Goal: Task Accomplishment & Management: Manage account settings

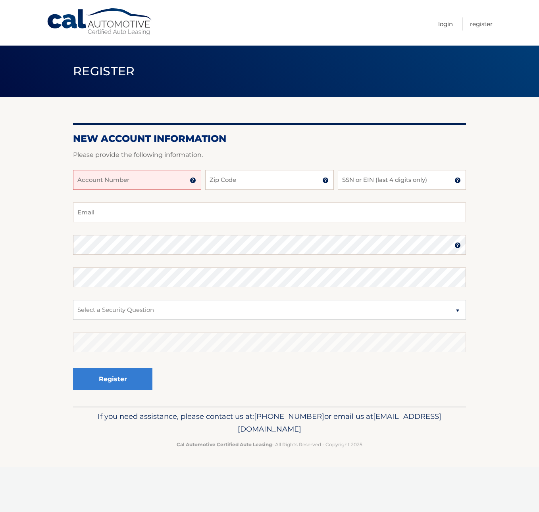
click at [145, 177] on input "Account Number" at bounding box center [137, 180] width 128 height 20
type input "44455982129"
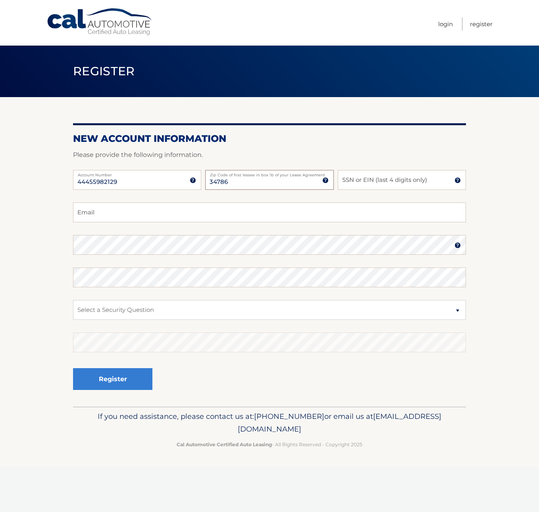
type input "34786"
click at [351, 183] on input "SSN or EIN (last 4 digits only)" at bounding box center [402, 180] width 128 height 20
type input "8292"
type input "laurakahn67@me.com"
select select "2"
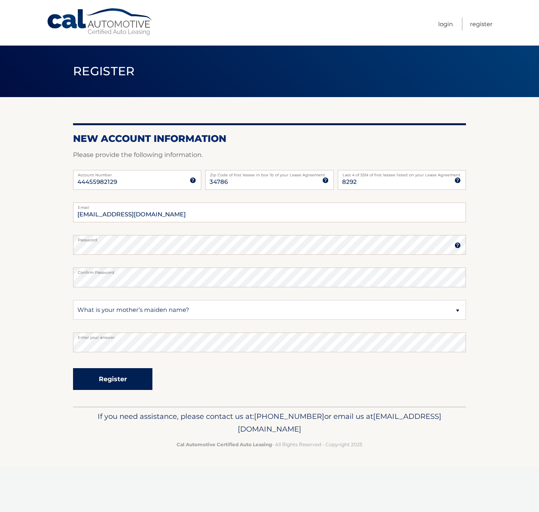
click at [107, 377] on button "Register" at bounding box center [112, 379] width 79 height 22
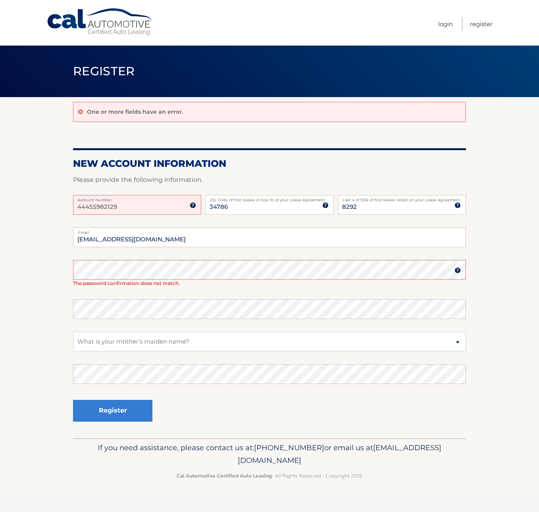
click at [168, 205] on input "44455982129" at bounding box center [137, 205] width 128 height 20
click at [192, 204] on img at bounding box center [193, 205] width 6 height 6
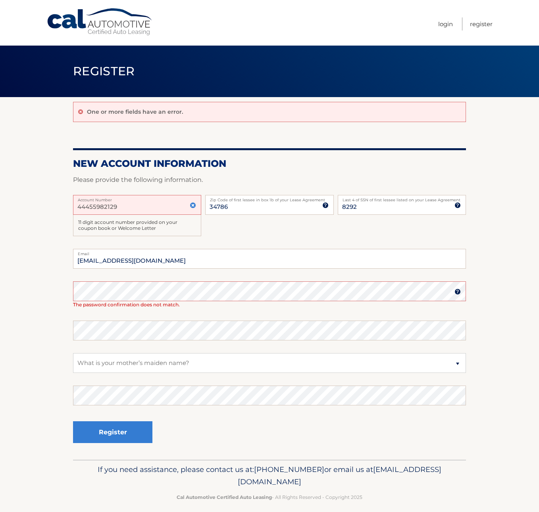
click at [157, 203] on input "44455982129" at bounding box center [137, 205] width 128 height 20
type input "44455982129"
click at [457, 291] on img at bounding box center [457, 292] width 6 height 6
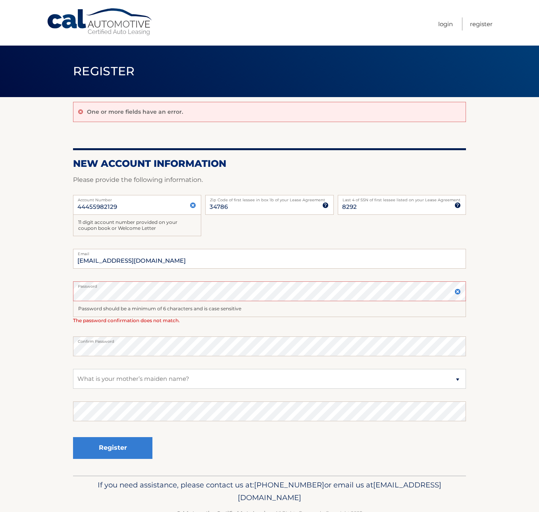
click at [104, 75] on span "Register" at bounding box center [104, 71] width 62 height 15
click at [105, 25] on link "Cal Automotive" at bounding box center [99, 22] width 107 height 28
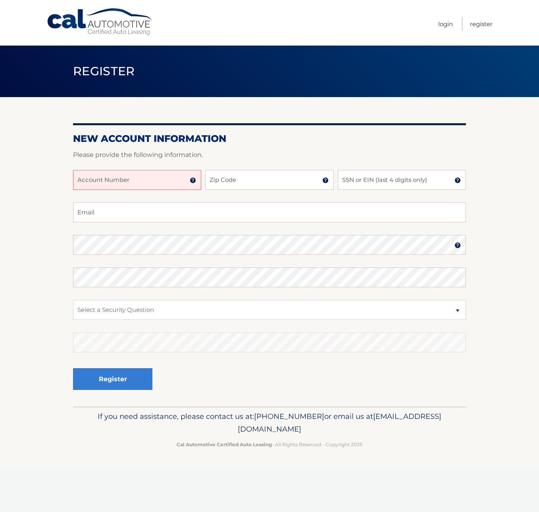
click at [140, 180] on input "Account Number" at bounding box center [137, 180] width 128 height 20
type input "44455982129"
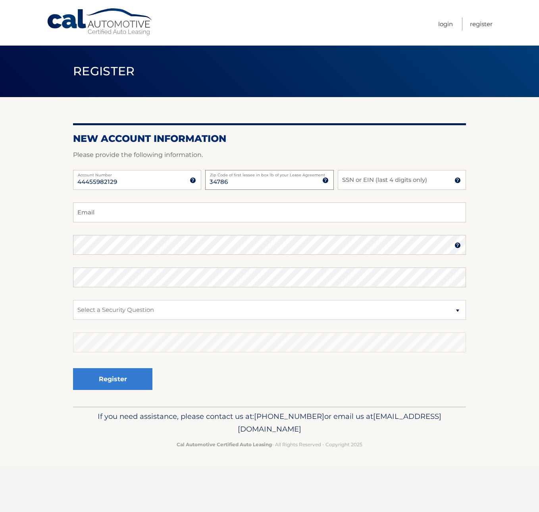
type input "34786"
type input "8292"
type input "laurakahn67@me.com"
click at [458, 246] on img at bounding box center [457, 245] width 6 height 6
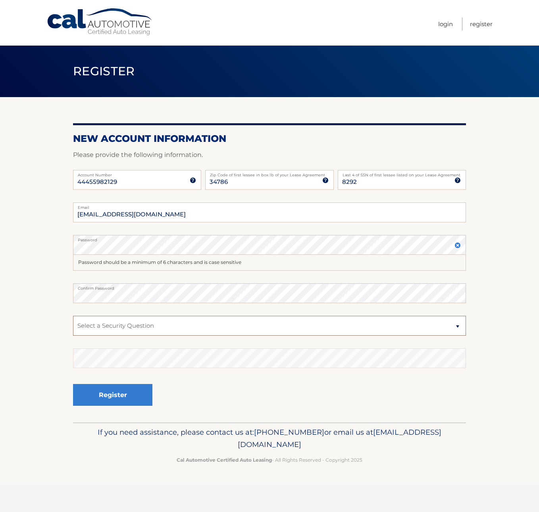
select select "2"
click at [130, 395] on button "Register" at bounding box center [112, 395] width 79 height 22
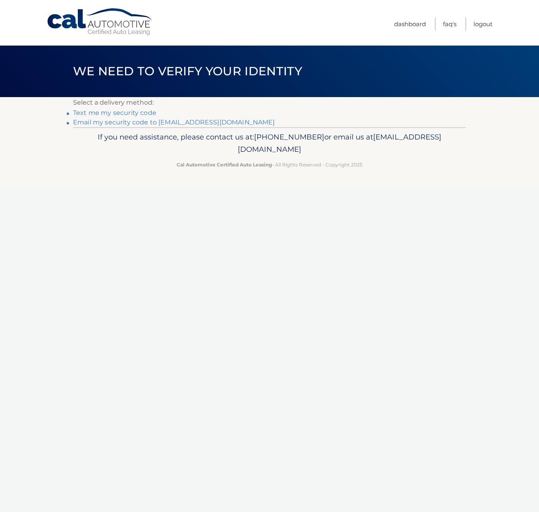
click at [139, 113] on link "Text me my security code" at bounding box center [114, 113] width 83 height 8
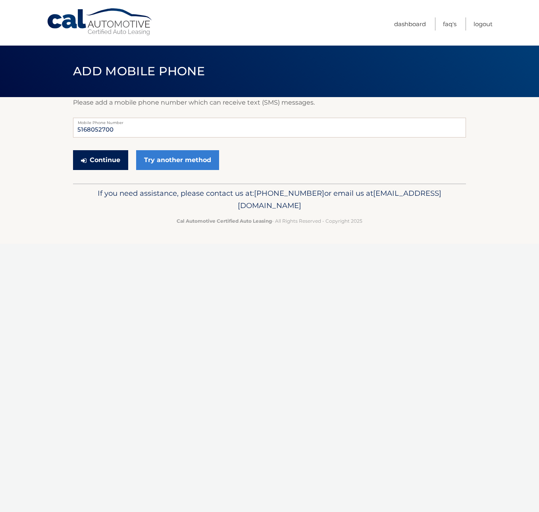
click at [97, 161] on button "Continue" at bounding box center [100, 160] width 55 height 20
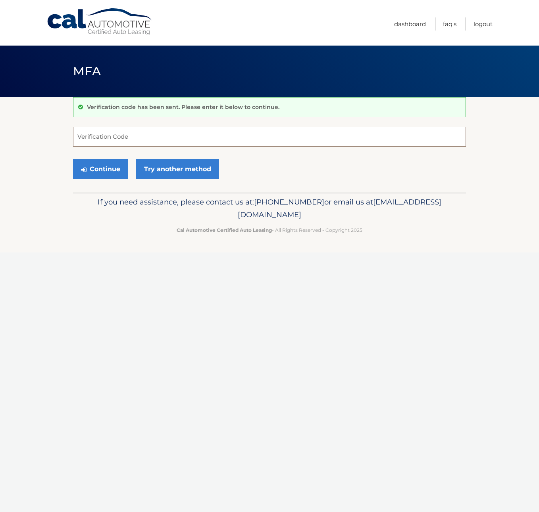
click at [107, 136] on input "Verification Code" at bounding box center [269, 137] width 393 height 20
type input "703464"
click at [100, 169] on button "Continue" at bounding box center [100, 169] width 55 height 20
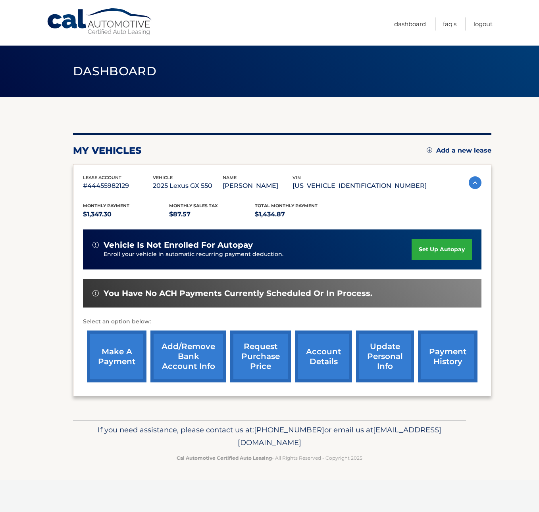
click at [444, 247] on link "set up autopay" at bounding box center [441, 249] width 60 height 21
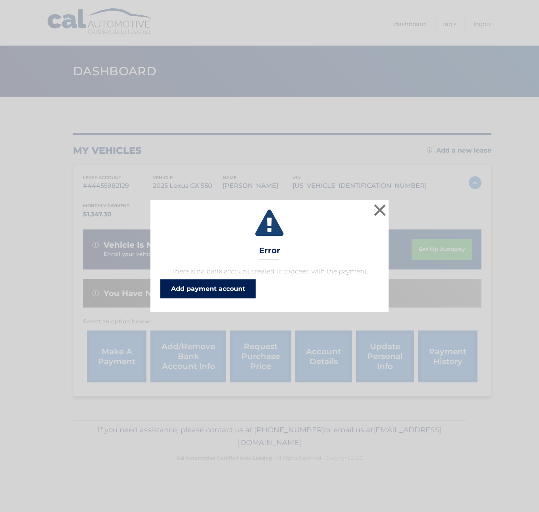
click at [221, 287] on link "Add payment account" at bounding box center [207, 289] width 95 height 19
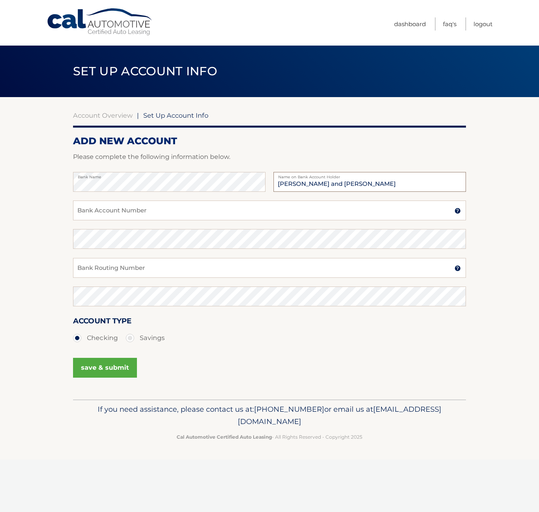
type input "[PERSON_NAME] and [PERSON_NAME]"
click at [124, 210] on input "Bank Account Number" at bounding box center [269, 211] width 393 height 20
type input "0"
type input "967277523"
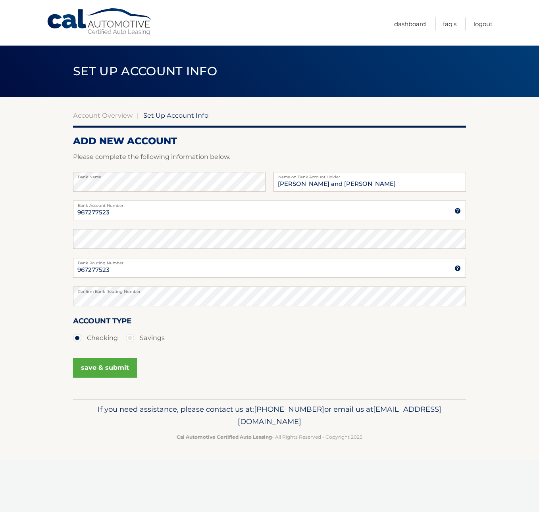
click at [107, 369] on button "save & submit" at bounding box center [105, 368] width 64 height 20
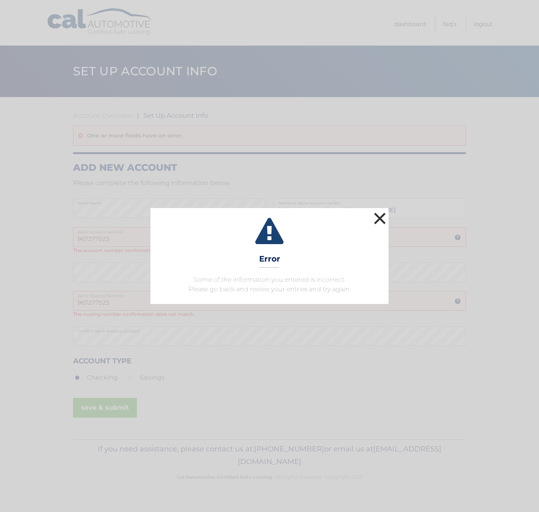
click at [378, 220] on button "×" at bounding box center [380, 219] width 16 height 16
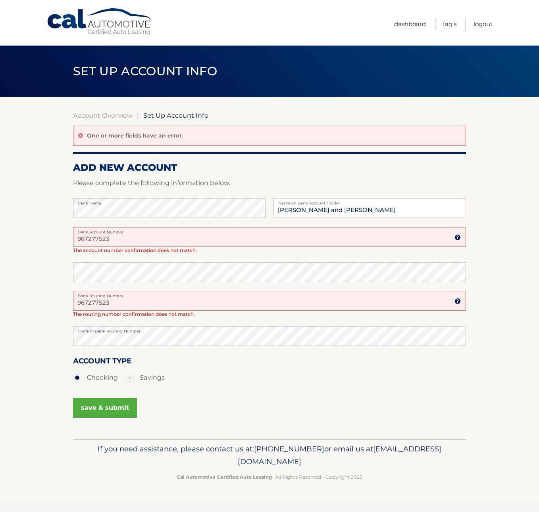
click at [179, 241] on input "967277523" at bounding box center [269, 237] width 393 height 20
click at [457, 238] on img at bounding box center [457, 237] width 6 height 6
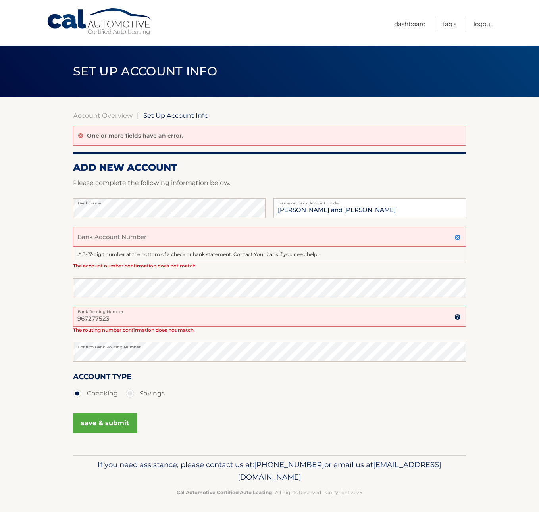
click at [411, 238] on input "Bank Account Number" at bounding box center [269, 237] width 393 height 20
type input "967277523"
click at [123, 314] on input "967277523" at bounding box center [269, 317] width 393 height 20
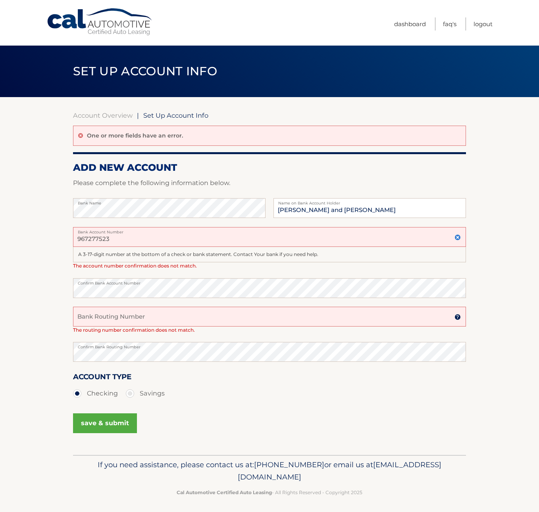
click at [111, 319] on input "Bank Routing Number" at bounding box center [269, 317] width 393 height 20
type input "021000021"
click at [96, 423] on button "save & submit" at bounding box center [105, 424] width 64 height 20
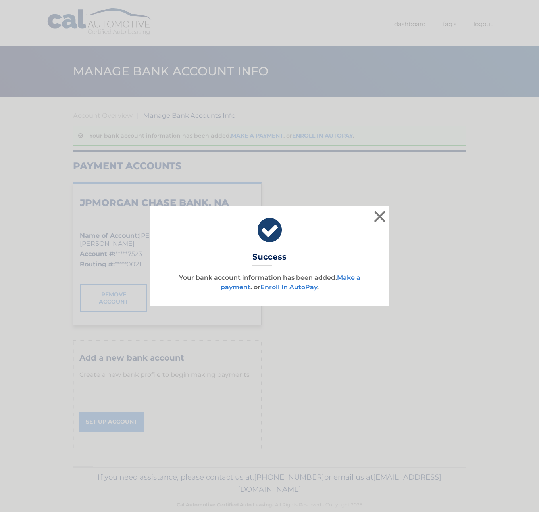
click at [350, 277] on link "Make a payment" at bounding box center [291, 282] width 140 height 17
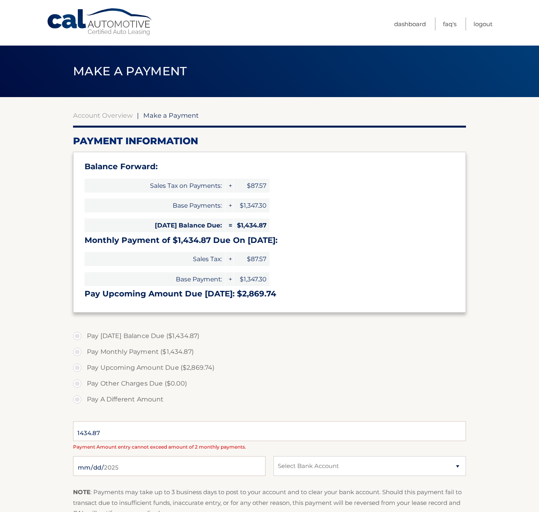
select select "MGYzMDI2NTAtZjllMS00YWU2LTgxZTAtMmJlZWQxNmU4Mjc3"
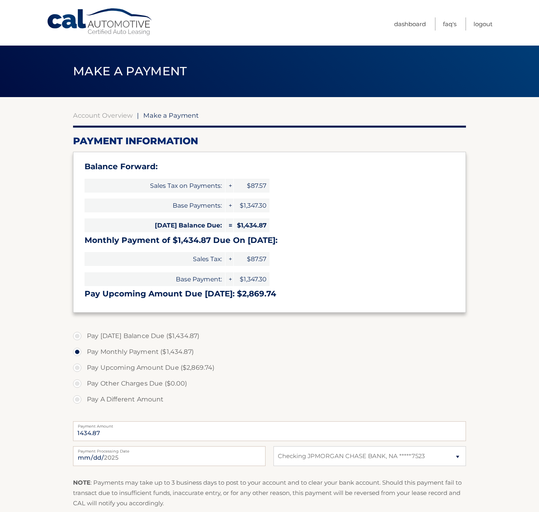
click at [78, 335] on label "Pay [DATE] Balance Due ($1,434.87)" at bounding box center [269, 336] width 393 height 16
click at [78, 335] on input "Pay [DATE] Balance Due ($1,434.87)" at bounding box center [80, 334] width 8 height 13
radio input "true"
click at [98, 116] on link "Account Overview" at bounding box center [102, 115] width 59 height 8
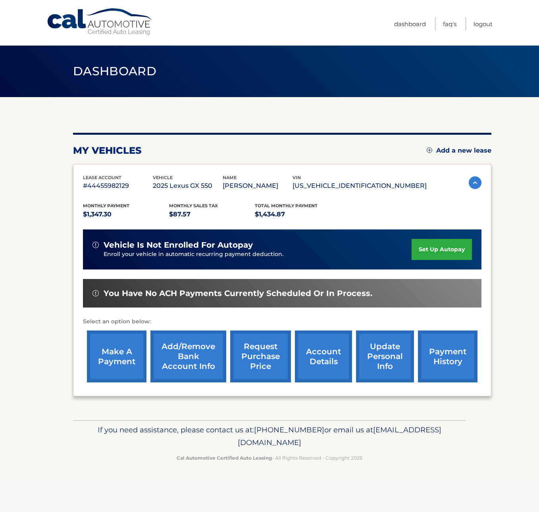
click at [194, 351] on link "Add/Remove bank account info" at bounding box center [188, 357] width 76 height 52
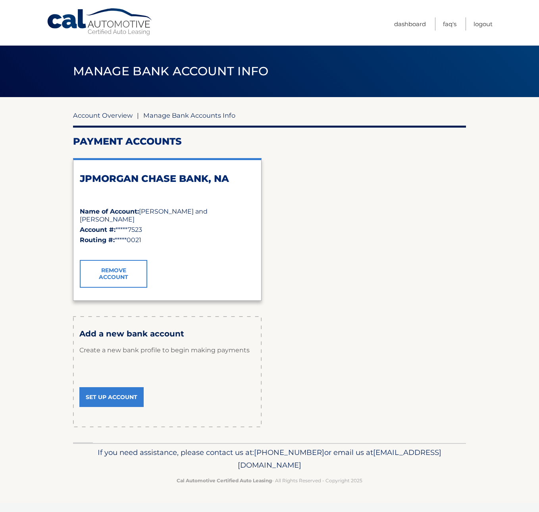
click at [112, 117] on link "Account Overview" at bounding box center [102, 115] width 59 height 8
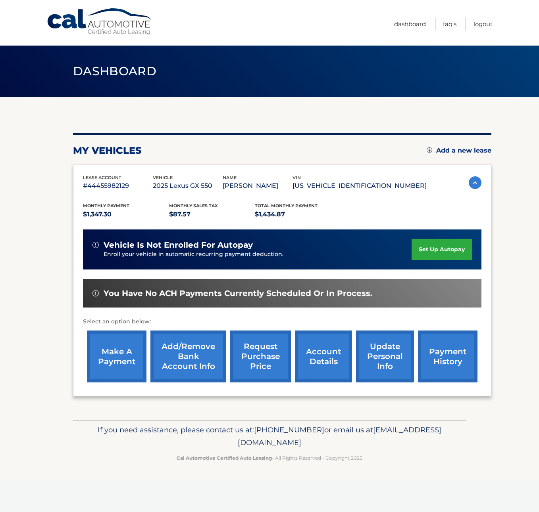
click at [334, 359] on link "account details" at bounding box center [323, 357] width 57 height 52
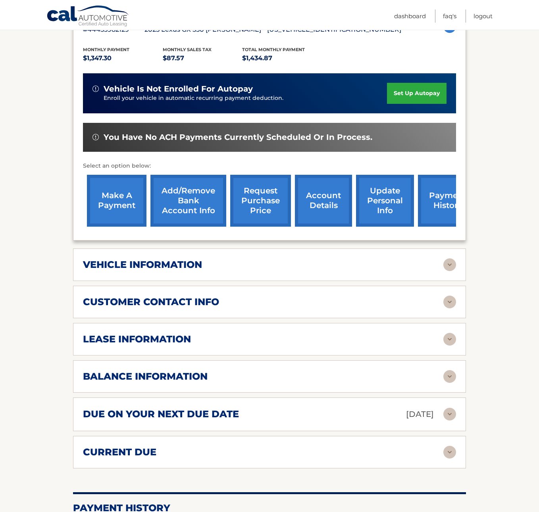
scroll to position [167, 0]
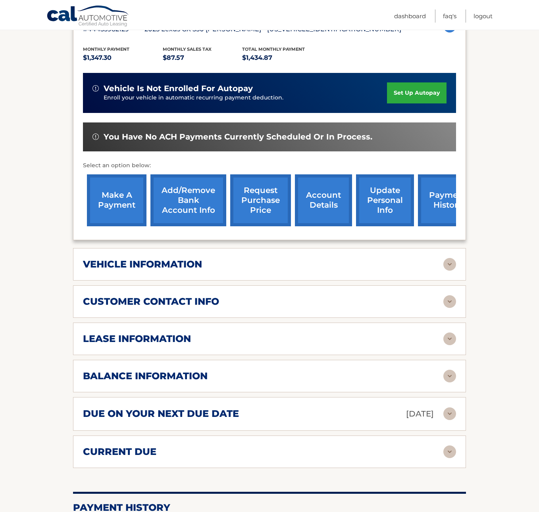
click at [452, 304] on img at bounding box center [449, 301] width 13 height 13
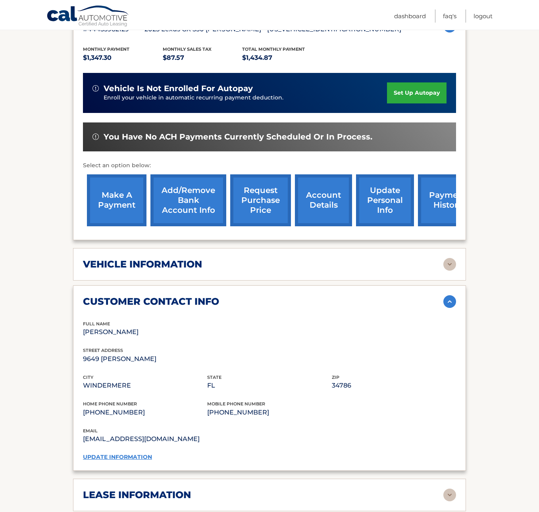
click at [122, 455] on link "update information" at bounding box center [117, 457] width 69 height 7
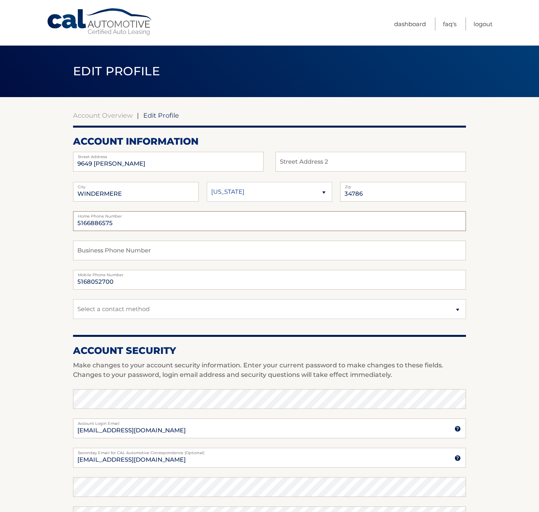
click at [127, 226] on input "5166886575" at bounding box center [269, 221] width 393 height 20
type input "5168052700"
select select "1"
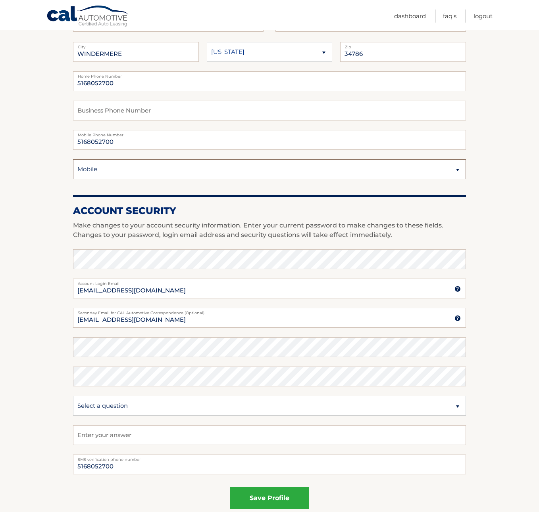
scroll to position [140, 0]
click at [282, 499] on button "save profile" at bounding box center [269, 498] width 79 height 22
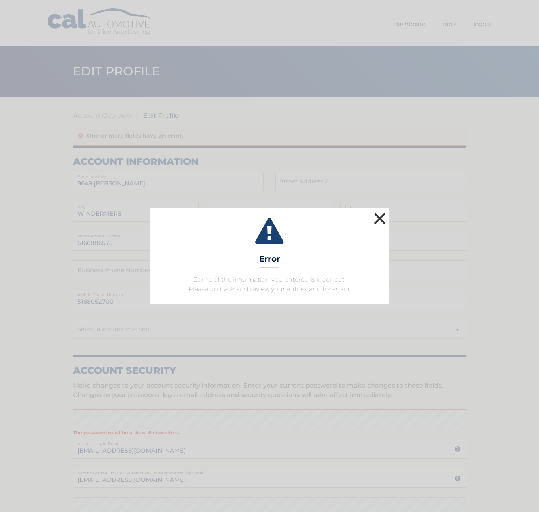
click at [384, 217] on button "×" at bounding box center [380, 219] width 16 height 16
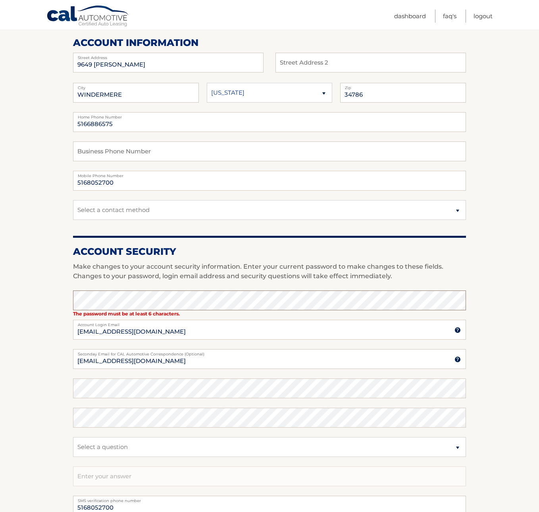
scroll to position [119, 0]
click at [121, 124] on input "5166886575" at bounding box center [269, 122] width 393 height 20
type input "5168052700"
select select "1"
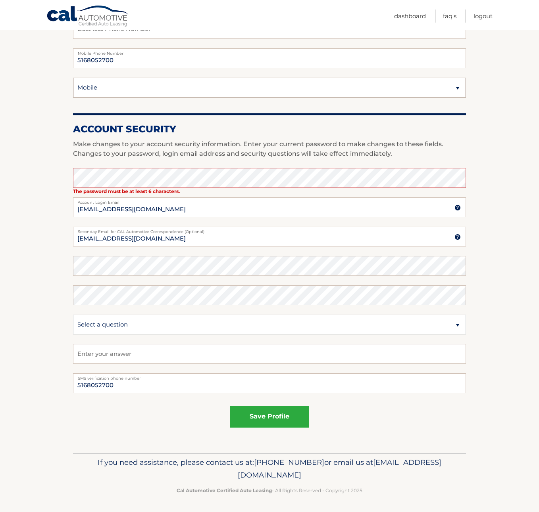
scroll to position [241, 0]
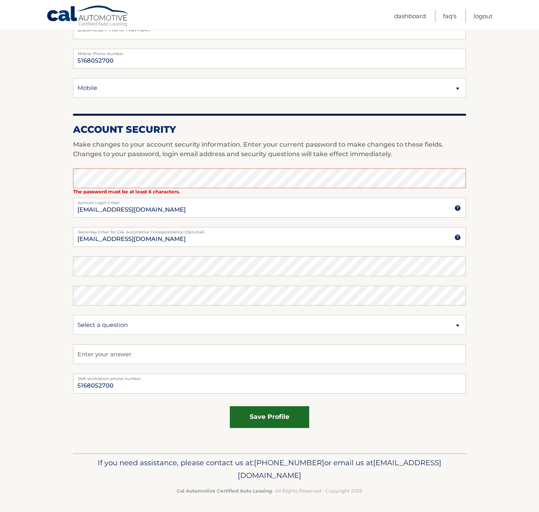
click at [275, 417] on button "save profile" at bounding box center [269, 418] width 79 height 22
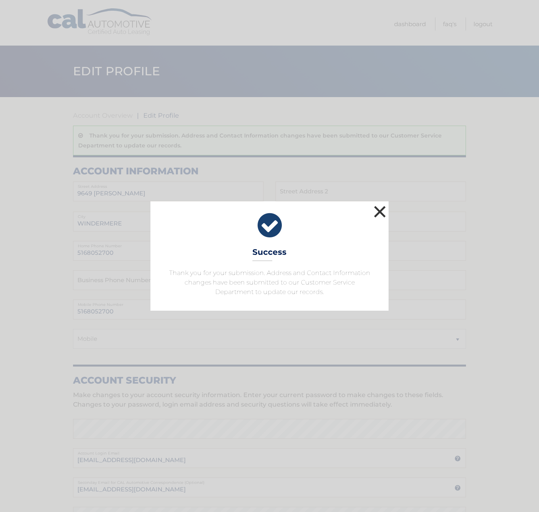
click at [384, 211] on button "×" at bounding box center [380, 212] width 16 height 16
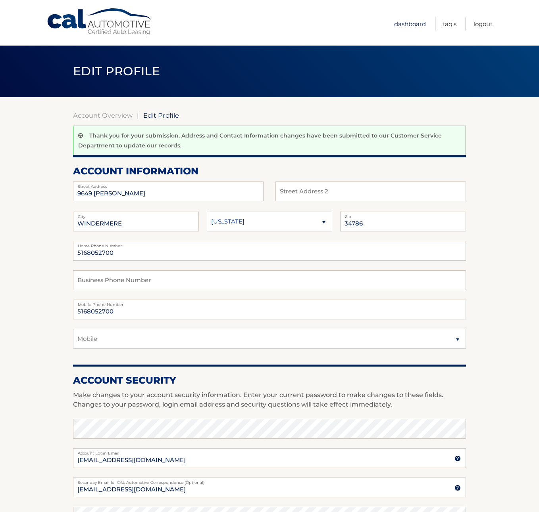
click at [407, 22] on link "Dashboard" at bounding box center [410, 23] width 32 height 13
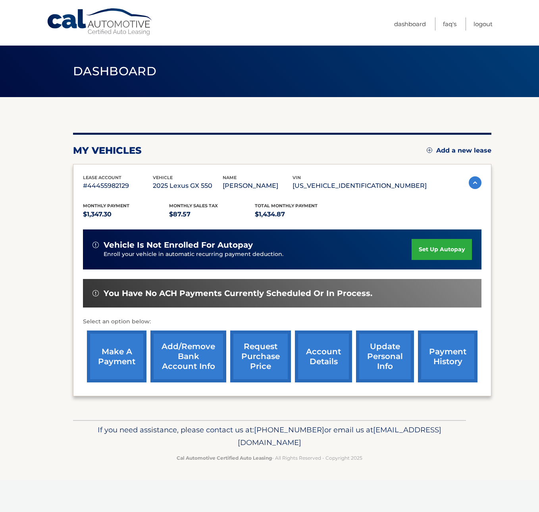
click at [320, 363] on link "account details" at bounding box center [323, 357] width 57 height 52
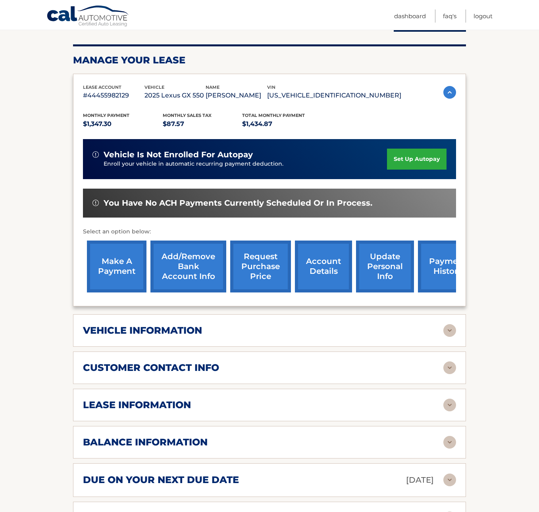
scroll to position [103, 0]
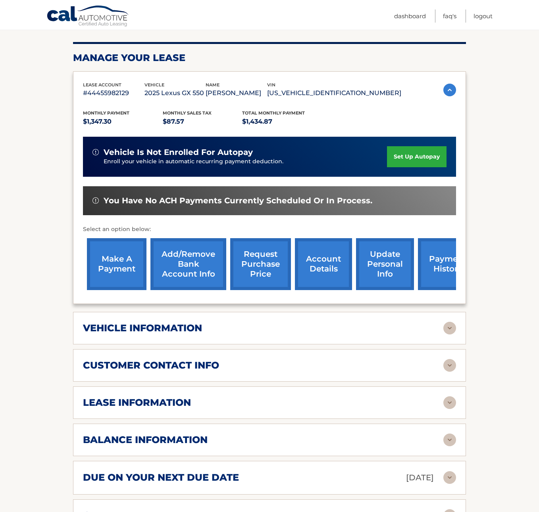
click at [434, 255] on link "payment history" at bounding box center [447, 264] width 59 height 52
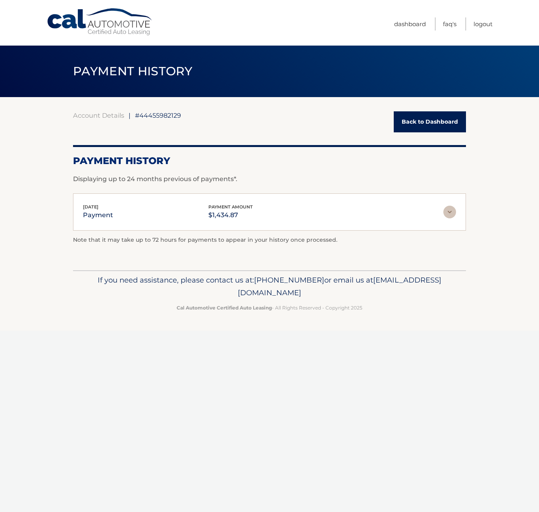
click at [431, 123] on link "Back to Dashboard" at bounding box center [429, 121] width 72 height 21
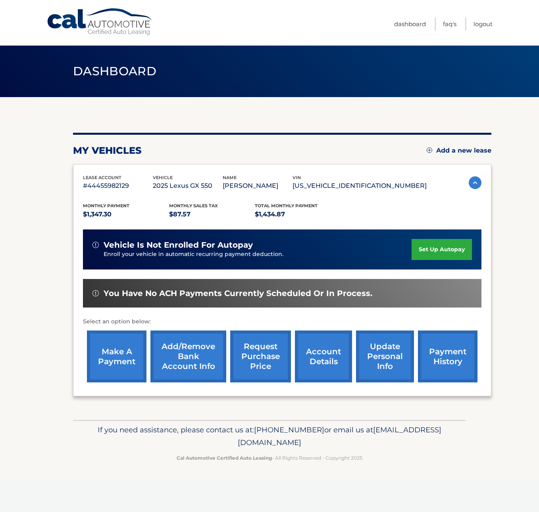
click at [196, 348] on link "Add/Remove bank account info" at bounding box center [188, 357] width 76 height 52
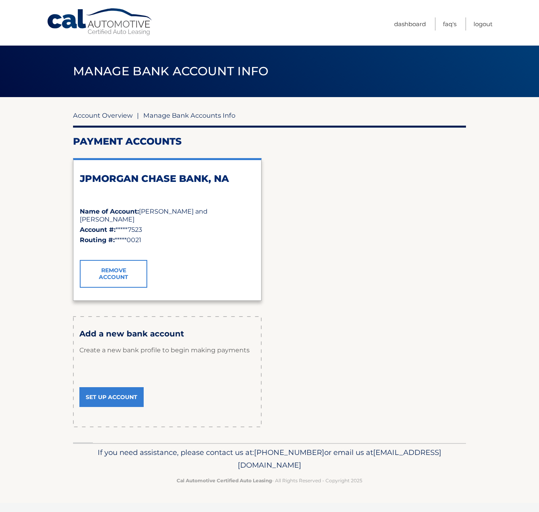
click at [111, 115] on link "Account Overview" at bounding box center [102, 115] width 59 height 8
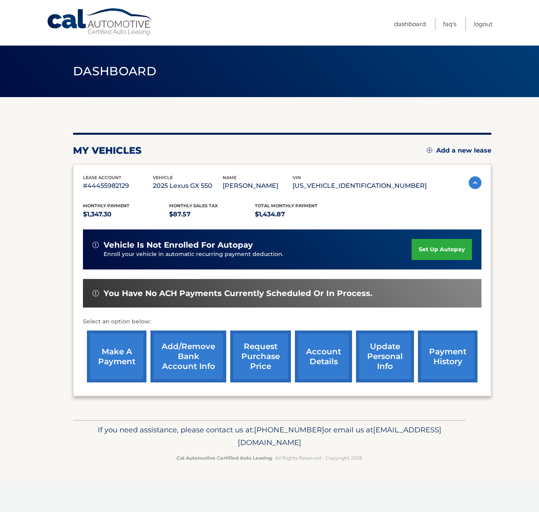
click at [443, 251] on link "set up autopay" at bounding box center [441, 249] width 60 height 21
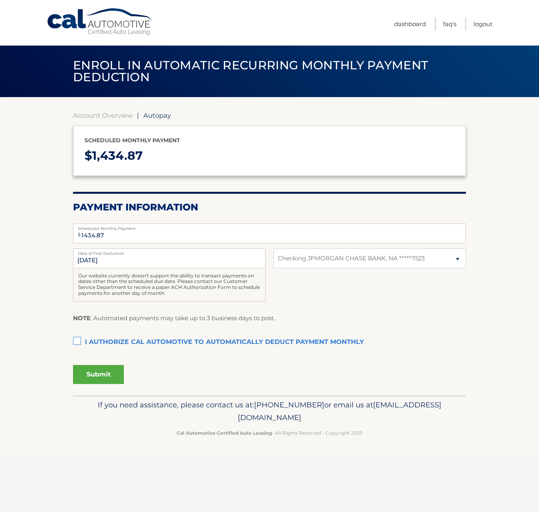
select select "MGYzMDI2NTAtZjllMS00YWU2LTgxZTAtMmJlZWQxNmU4Mjc3"
click at [79, 339] on label "I authorize cal automotive to automatically deduct payment monthly This checkbo…" at bounding box center [269, 343] width 393 height 16
click at [0, 0] on input "I authorize cal automotive to automatically deduct payment monthly This checkbo…" at bounding box center [0, 0] width 0 height 0
click at [104, 372] on button "Submit" at bounding box center [98, 374] width 51 height 19
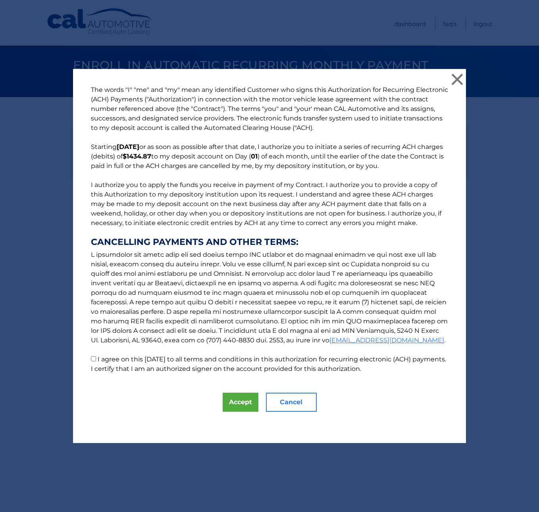
click at [93, 358] on input "I agree on this 09/01/2025 to all terms and conditions in this authorization fo…" at bounding box center [93, 359] width 5 height 5
checkbox input "true"
click at [239, 405] on button "Accept" at bounding box center [241, 402] width 36 height 19
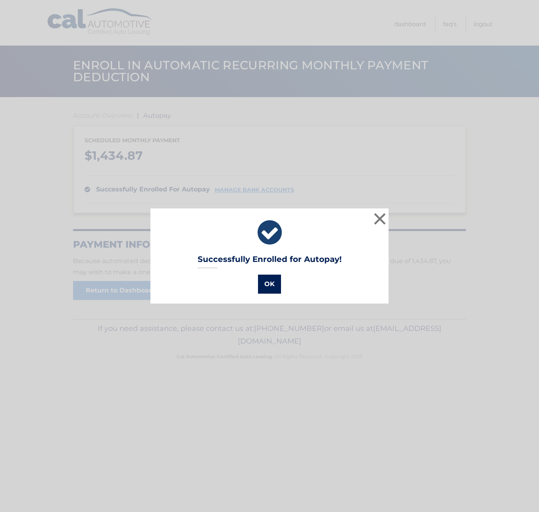
click at [275, 281] on button "OK" at bounding box center [269, 284] width 23 height 19
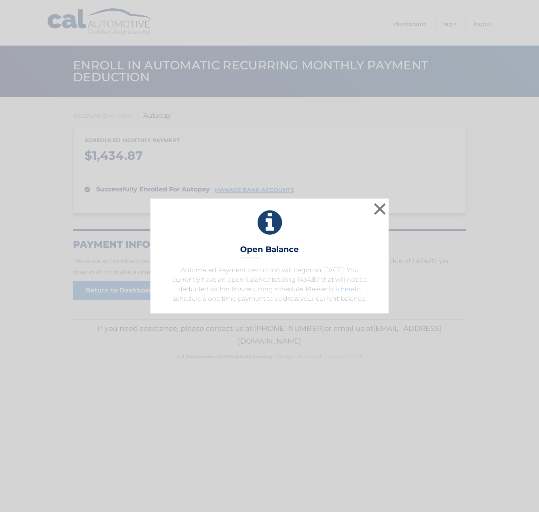
click at [345, 289] on link "click here" at bounding box center [339, 290] width 29 height 8
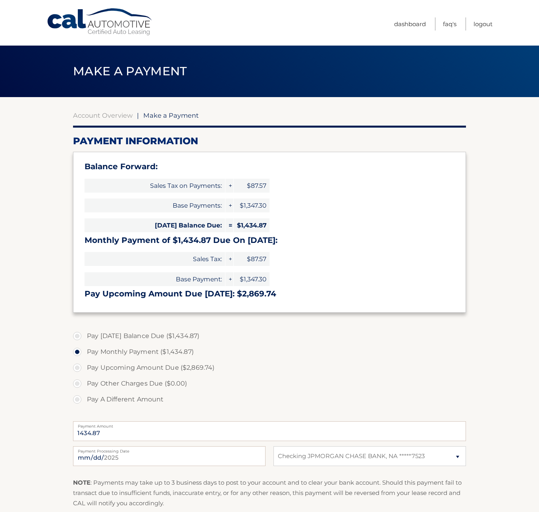
select select "MGYzMDI2NTAtZjllMS00YWU2LTgxZTAtMmJlZWQxNmU4Mjc3"
click at [77, 335] on label "Pay Today's Balance Due ($1,434.87)" at bounding box center [269, 336] width 393 height 16
click at [77, 335] on input "Pay Today's Balance Due ($1,434.87)" at bounding box center [80, 334] width 8 height 13
radio input "true"
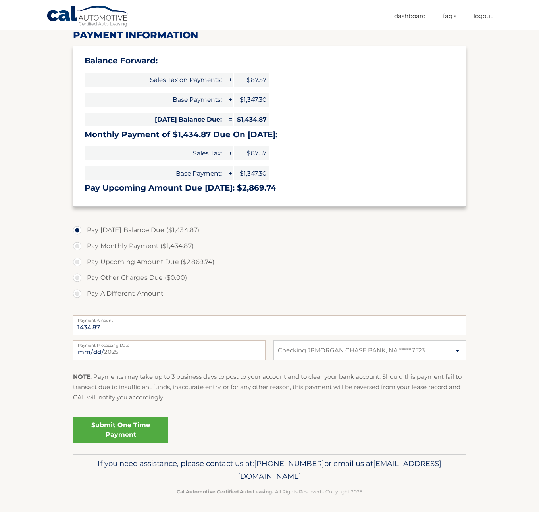
scroll to position [105, 0]
click at [123, 430] on link "Submit One Time Payment" at bounding box center [120, 430] width 95 height 25
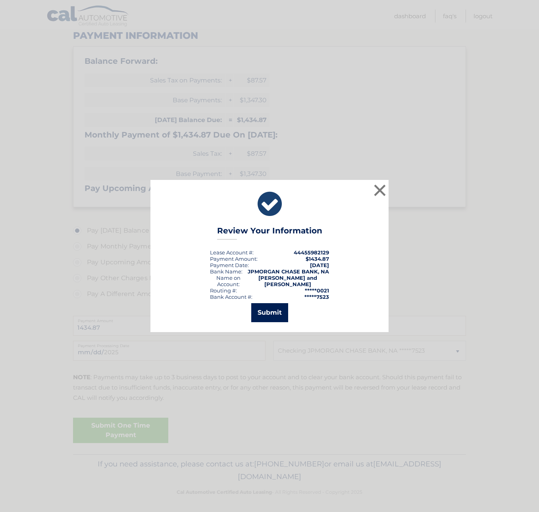
click at [274, 309] on button "Submit" at bounding box center [269, 312] width 37 height 19
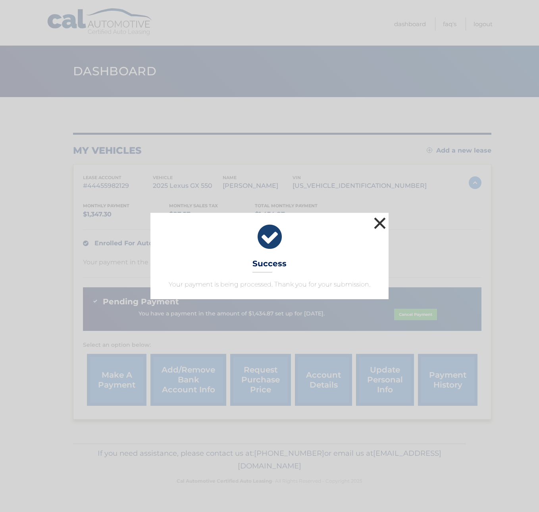
click at [382, 225] on button "×" at bounding box center [380, 223] width 16 height 16
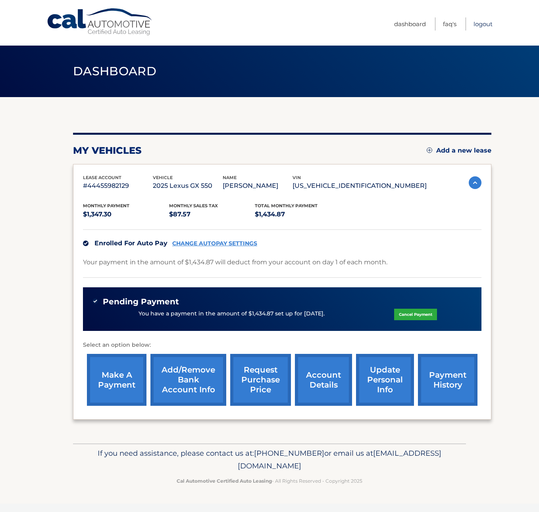
click at [487, 23] on link "Logout" at bounding box center [482, 23] width 19 height 13
